Goal: Transaction & Acquisition: Purchase product/service

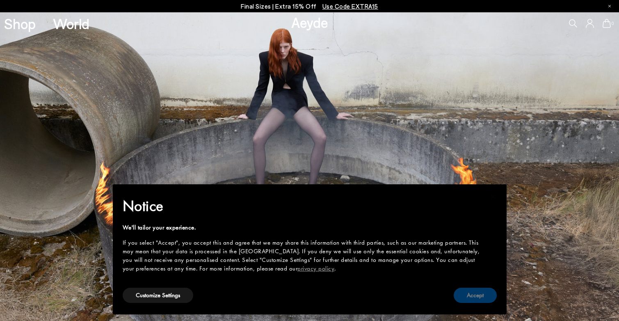
click at [467, 294] on button "Accept" at bounding box center [474, 294] width 43 height 15
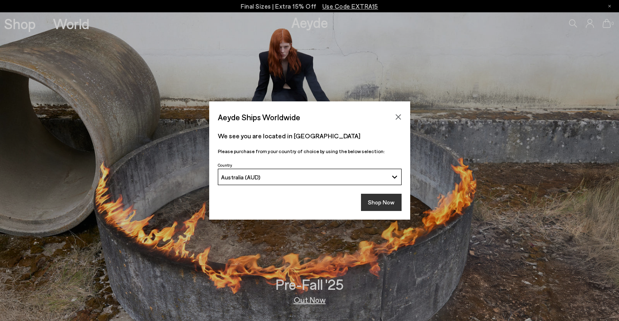
click at [381, 202] on button "Shop Now" at bounding box center [381, 201] width 41 height 17
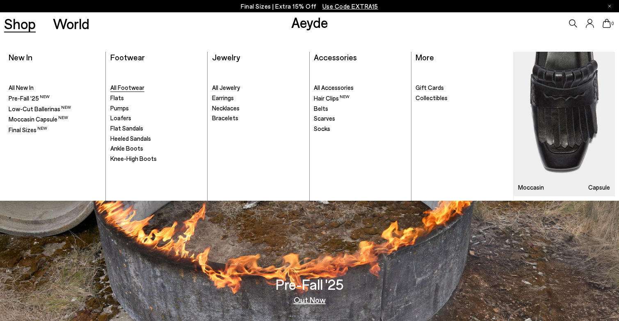
click at [125, 86] on span "All Footwear" at bounding box center [127, 87] width 34 height 7
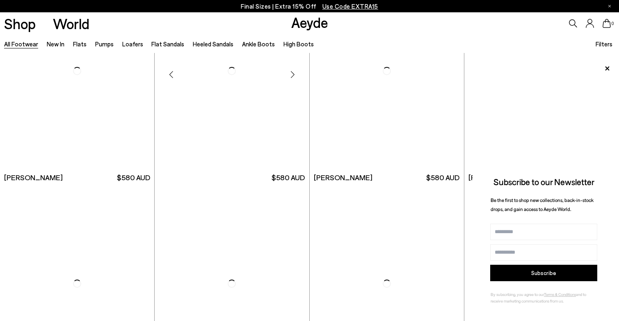
scroll to position [1356, 0]
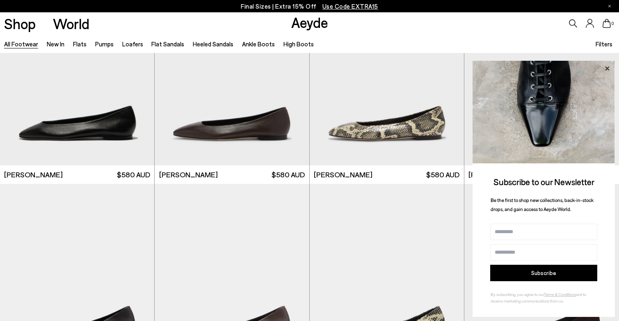
click at [607, 71] on icon at bounding box center [606, 68] width 11 height 11
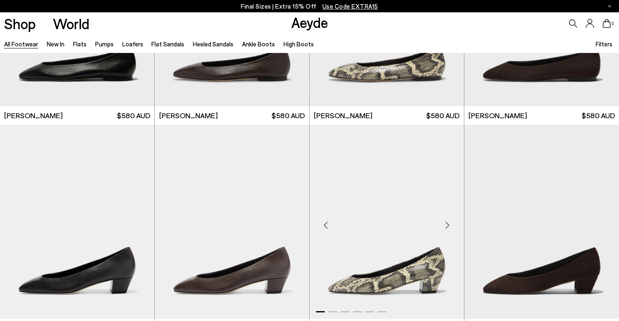
scroll to position [1416, 0]
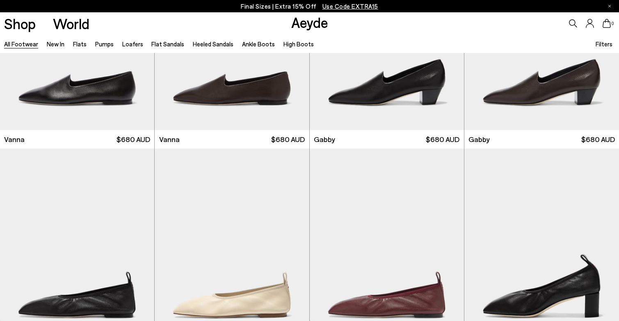
scroll to position [1848, 0]
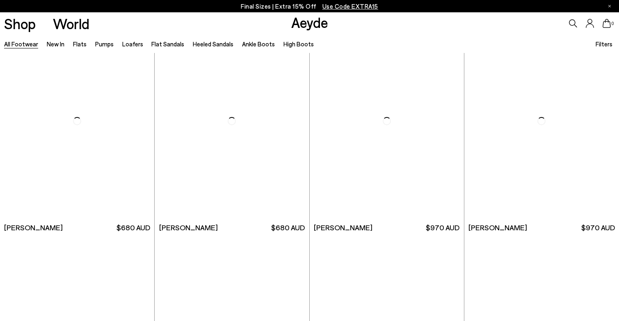
scroll to position [4070, 0]
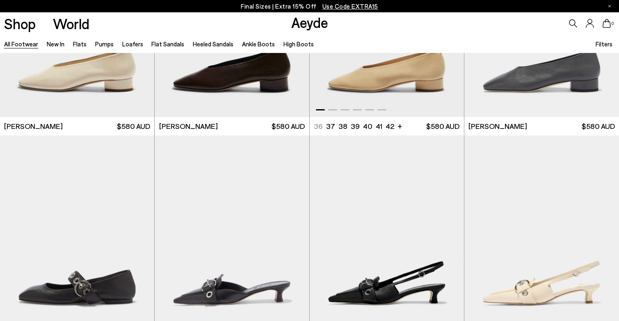
scroll to position [4603, 0]
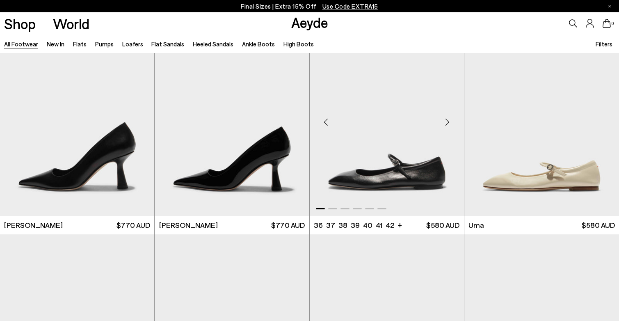
scroll to position [6191, 0]
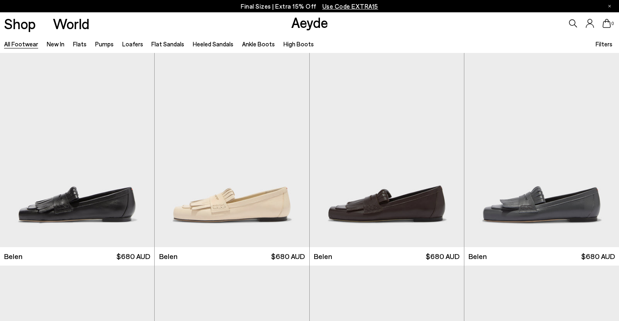
scroll to position [1277, 0]
